Goal: Information Seeking & Learning: Learn about a topic

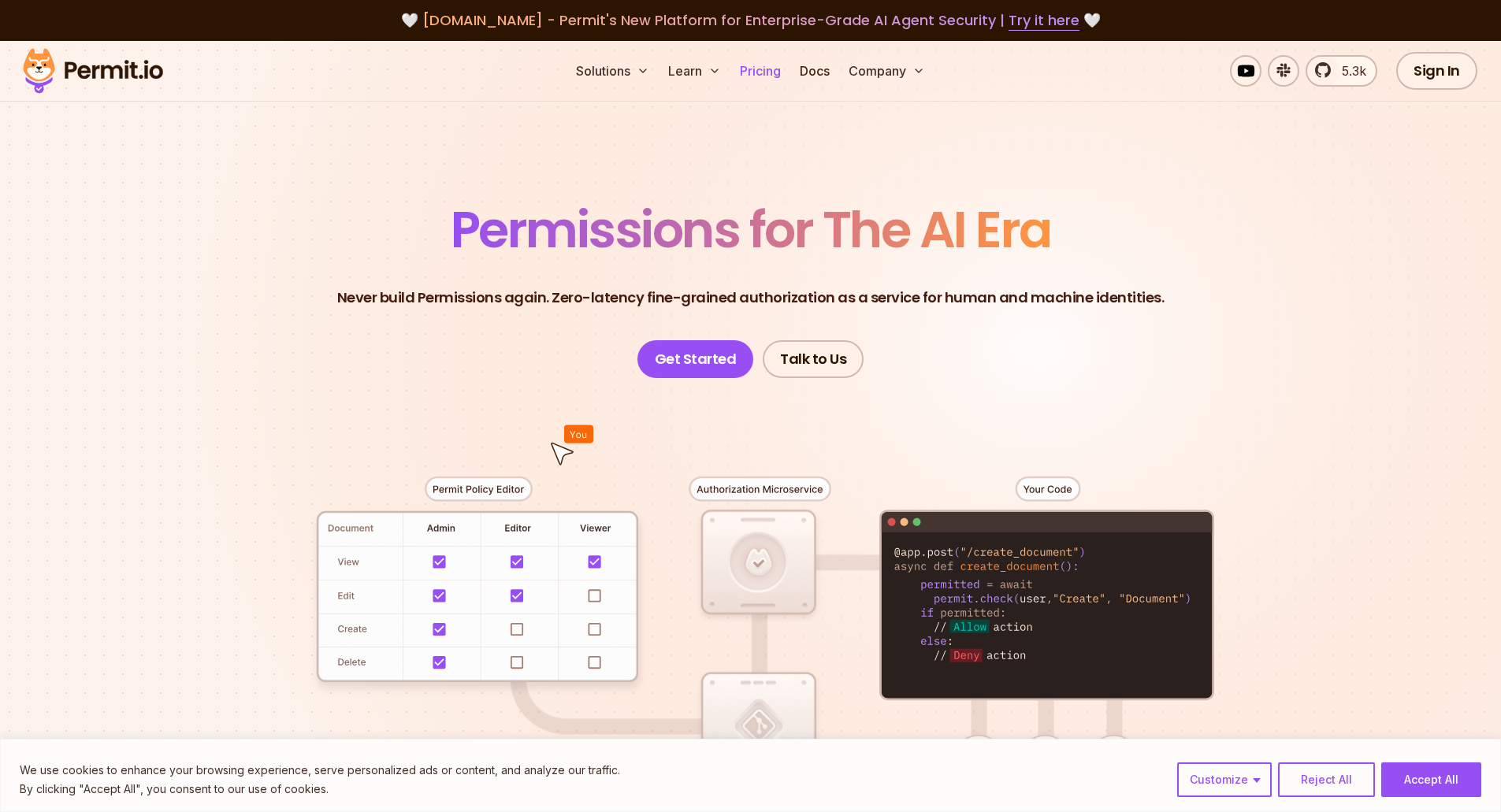
click at [763, 66] on link "Pricing" at bounding box center [759, 70] width 53 height 32
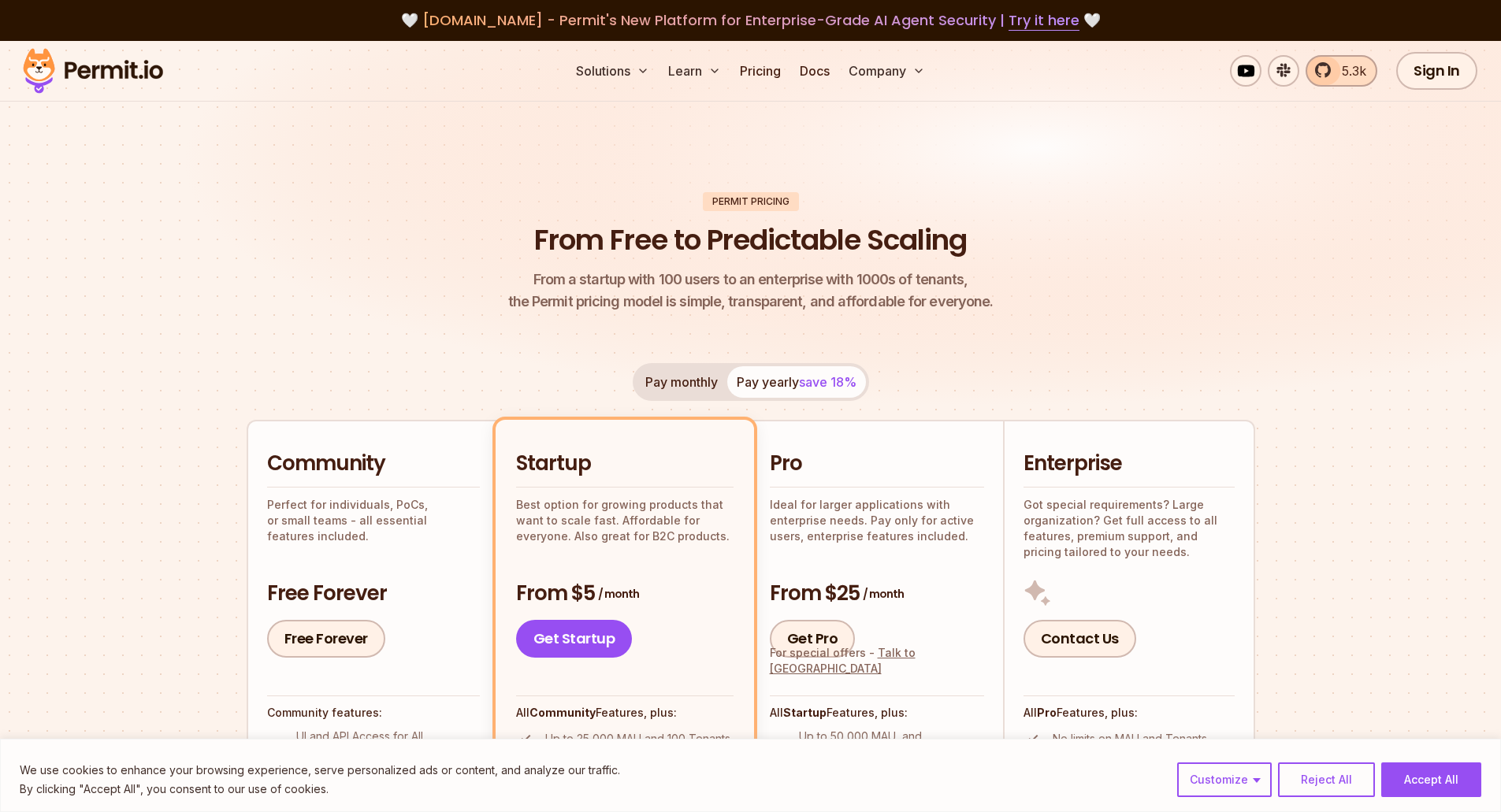
click at [1351, 71] on span "5.3k" at bounding box center [1348, 71] width 34 height 19
